Goal: Find specific page/section

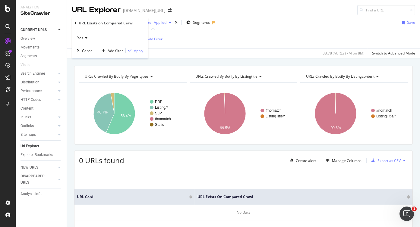
scroll to position [35, 0]
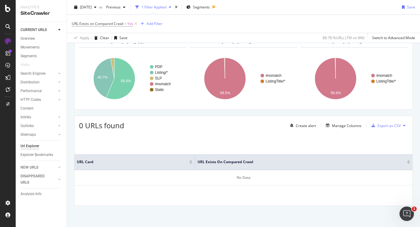
click at [294, 27] on div "URL Exists on Compared Crawl = Yes Add Filter" at bounding box center [243, 24] width 343 height 18
click at [294, 25] on div "URL Exists on Compared Crawl = Yes Add Filter" at bounding box center [243, 24] width 343 height 18
click at [291, 24] on div "URL Exists on Compared Crawl = Yes Add Filter" at bounding box center [243, 24] width 343 height 18
click at [288, 24] on div "URL Exists on Compared Crawl = Yes Add Filter" at bounding box center [243, 24] width 343 height 18
click at [284, 24] on div "URL Exists on Compared Crawl = Yes Add Filter" at bounding box center [243, 24] width 343 height 18
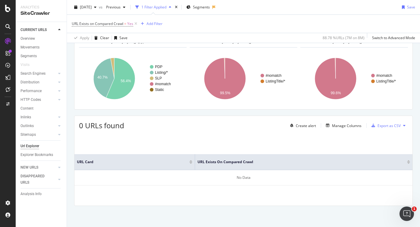
click at [233, 21] on div "URL Exists on Compared Crawl = Yes Add Filter" at bounding box center [243, 24] width 343 height 18
click at [233, 25] on div "URL Exists on Compared Crawl = Yes Add Filter" at bounding box center [243, 24] width 343 height 18
click at [233, 24] on div "URL Exists on Compared Crawl = Yes Add Filter" at bounding box center [243, 24] width 343 height 18
